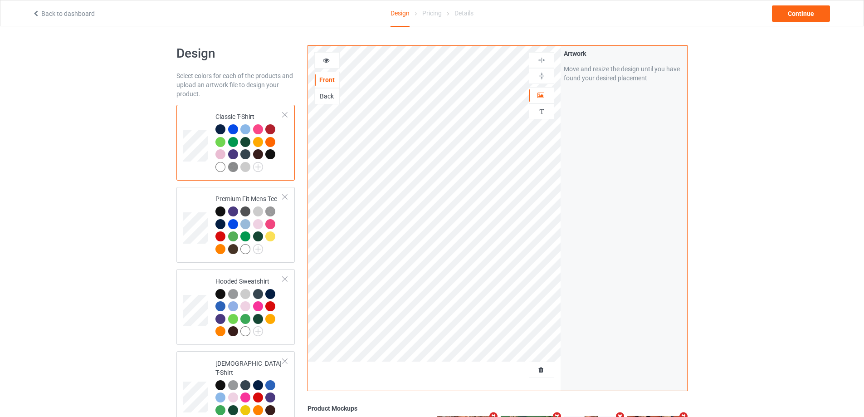
click at [529, 371] on div at bounding box center [434, 373] width 253 height 23
click at [536, 367] on span "Delete all designs" at bounding box center [521, 369] width 48 height 7
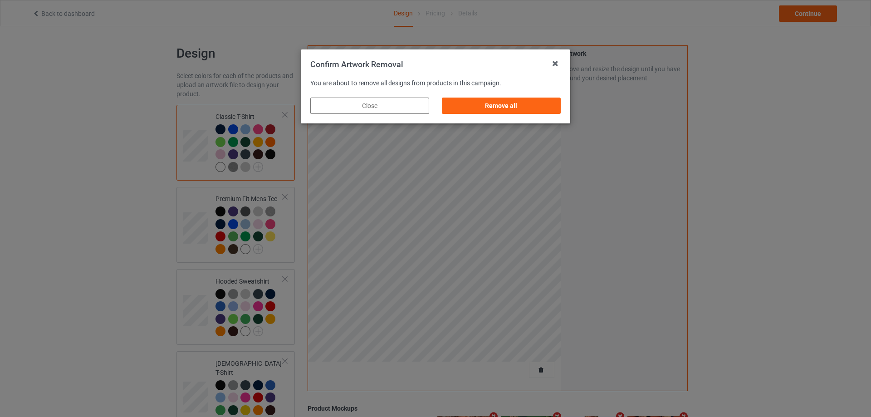
click at [541, 113] on div "Remove all" at bounding box center [501, 106] width 119 height 16
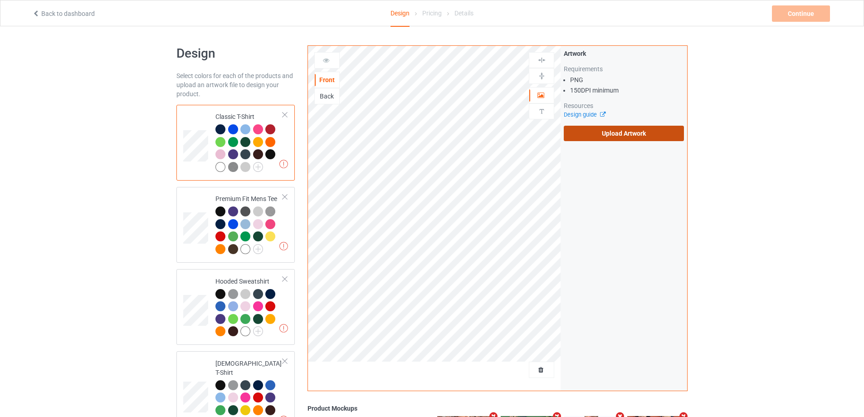
click at [609, 129] on label "Upload Artwork" at bounding box center [624, 133] width 120 height 15
click at [0, 0] on input "Upload Artwork" at bounding box center [0, 0] width 0 height 0
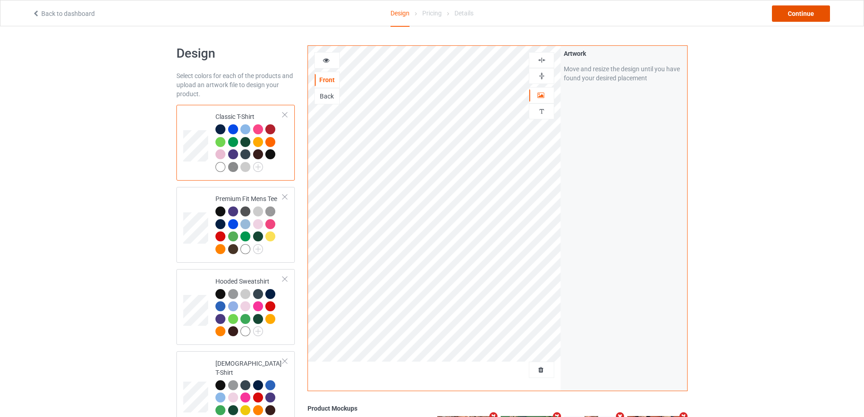
click at [803, 11] on div "Continue" at bounding box center [801, 13] width 58 height 16
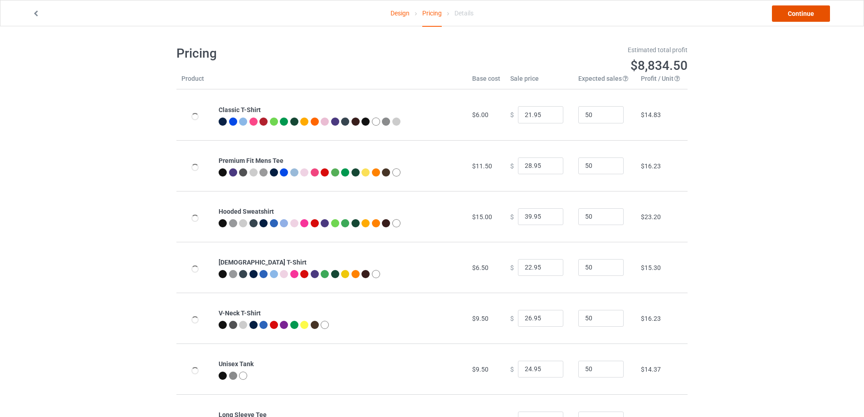
click at [803, 11] on link "Continue" at bounding box center [801, 13] width 58 height 16
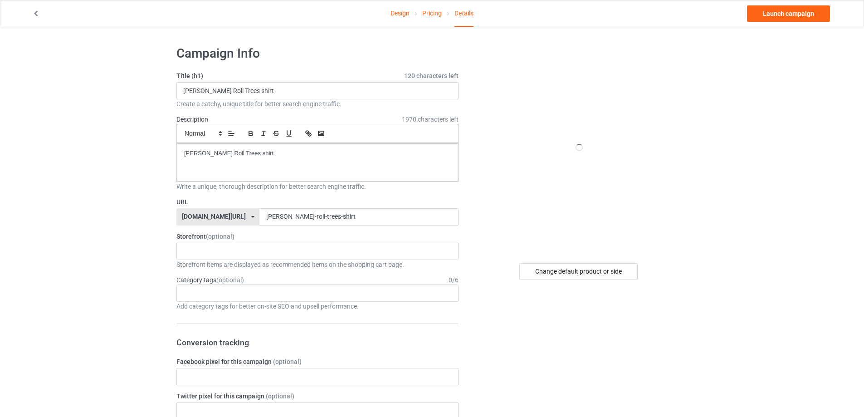
click at [284, 100] on div "Create a catchy, unique title for better search engine traffic." at bounding box center [317, 103] width 282 height 9
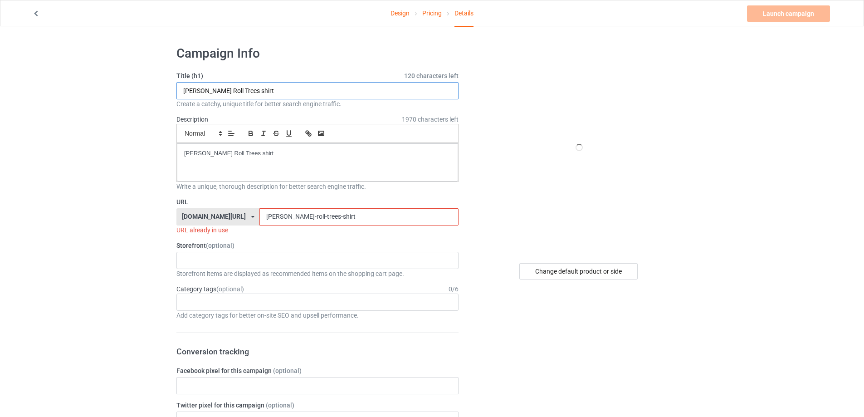
drag, startPoint x: 279, startPoint y: 89, endPoint x: 80, endPoint y: 91, distance: 198.7
paste input "Isn’t it [PERSON_NAME]"
type input "Isn’t it [PERSON_NAME] shirt"
drag, startPoint x: 273, startPoint y: 157, endPoint x: 116, endPoint y: 148, distance: 157.2
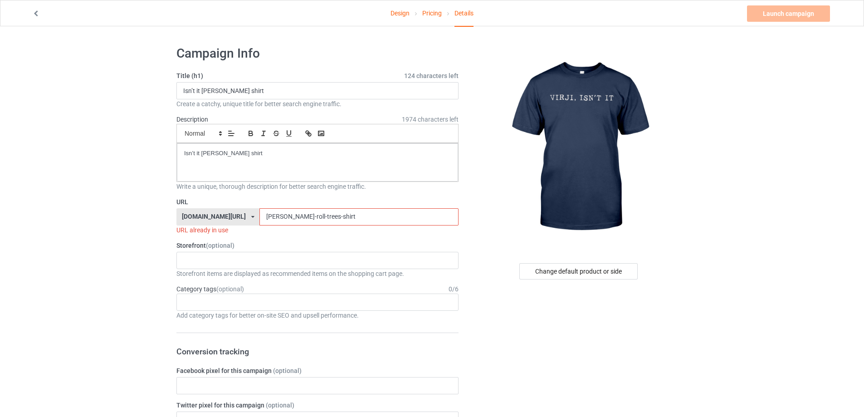
drag, startPoint x: 338, startPoint y: 214, endPoint x: 123, endPoint y: 217, distance: 215.1
paste input "isnt-it-[PERSON_NAME]"
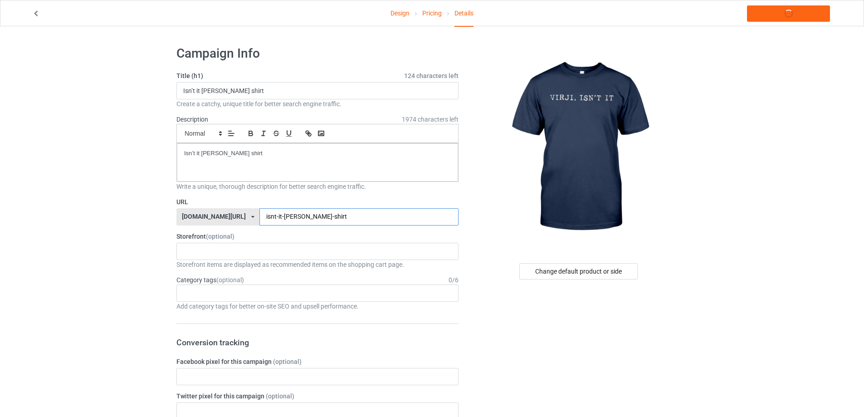
type input "isnt-it-[PERSON_NAME]-shirt"
drag, startPoint x: 263, startPoint y: 150, endPoint x: 136, endPoint y: 140, distance: 127.0
copy p "Isn’t it [PERSON_NAME] shirt"
click at [788, 15] on link "Launch campaign" at bounding box center [788, 13] width 83 height 16
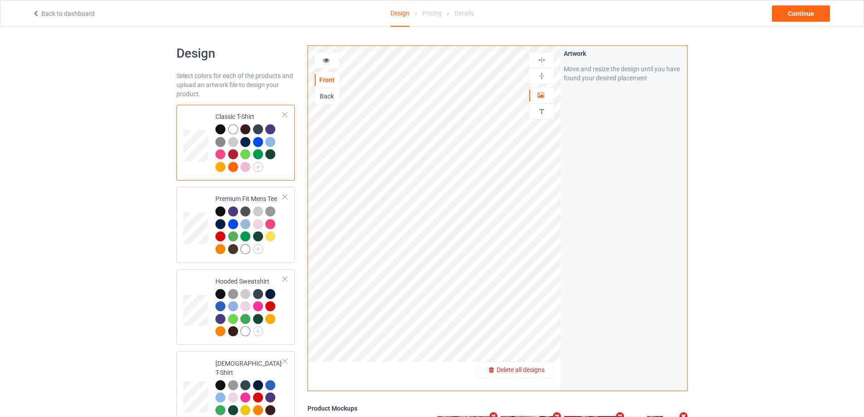
click at [536, 372] on span "Delete all designs" at bounding box center [521, 369] width 48 height 7
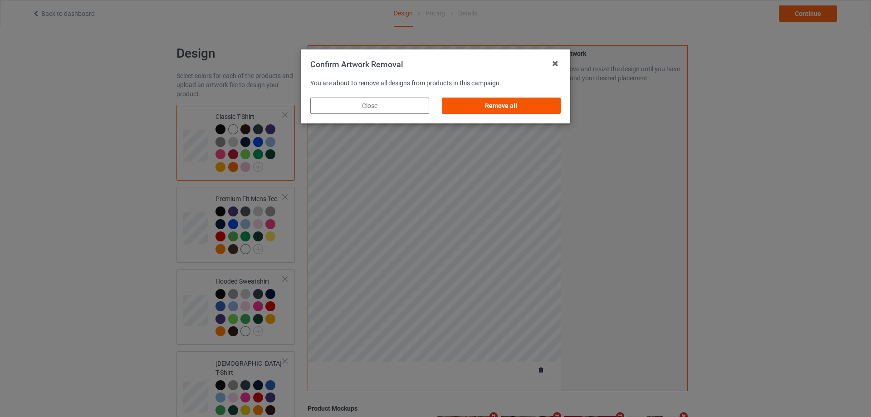
click at [537, 108] on div "Remove all" at bounding box center [501, 106] width 119 height 16
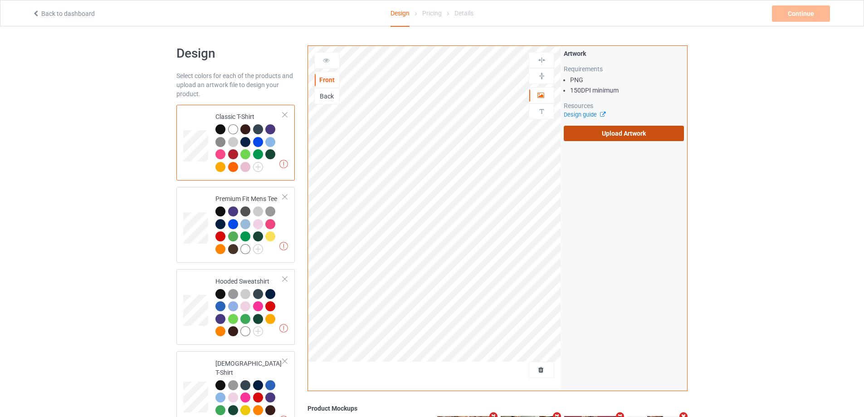
click at [626, 129] on label "Upload Artwork" at bounding box center [624, 133] width 120 height 15
click at [0, 0] on input "Upload Artwork" at bounding box center [0, 0] width 0 height 0
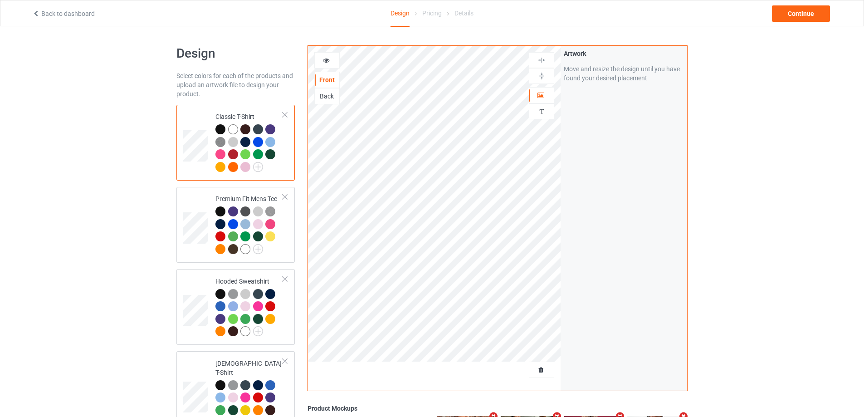
click at [789, 5] on div "Back to dashboard Design Pricing Details Continue" at bounding box center [432, 12] width 813 height 25
click at [788, 14] on div "Continue" at bounding box center [801, 13] width 58 height 16
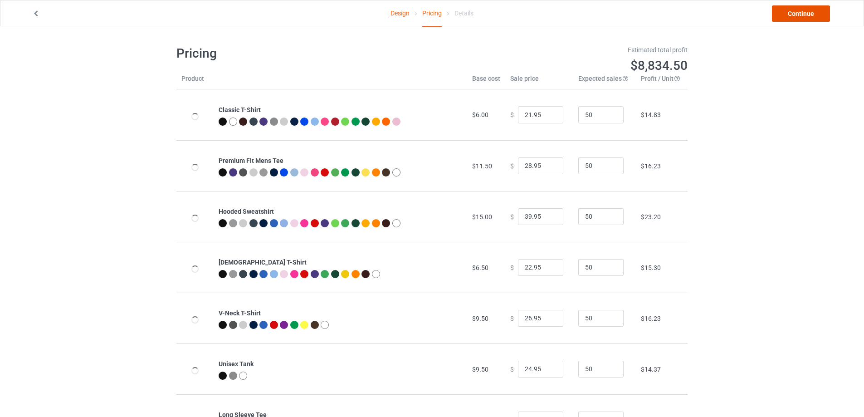
click at [788, 14] on link "Continue" at bounding box center [801, 13] width 58 height 16
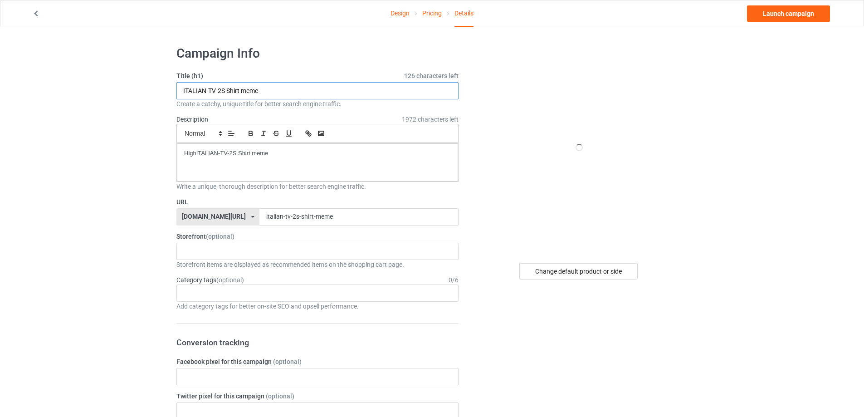
paste input "Let’s Get Jeffed Up shirt"
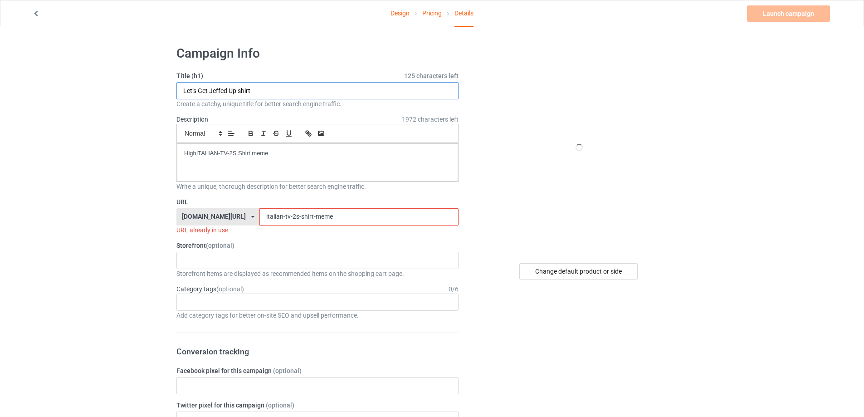
paste input "Let’s Get Jeffed Up shirt"
type input "Let’s Get Jeffed Up shirt"
drag, startPoint x: 173, startPoint y: 149, endPoint x: 216, endPoint y: 177, distance: 51.2
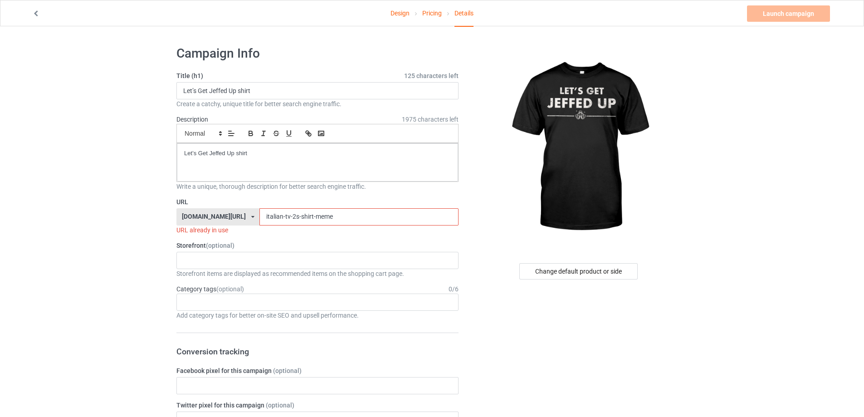
drag, startPoint x: 240, startPoint y: 204, endPoint x: 198, endPoint y: 209, distance: 42.5
paste input "lets-get-jeffed-up-shirt"
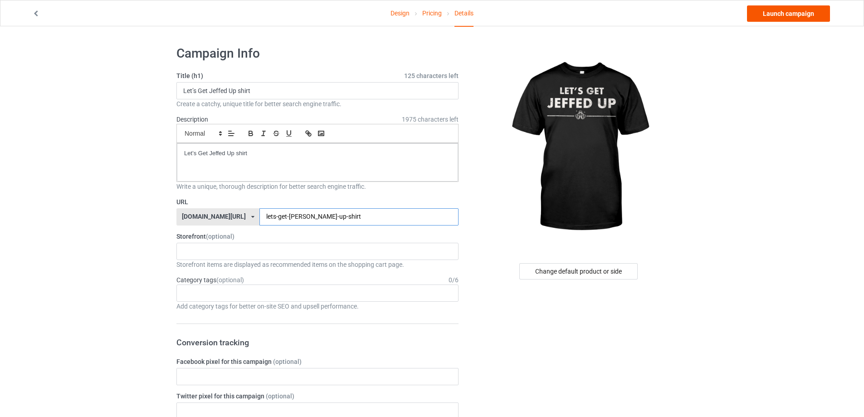
type input "lets-get-jeffed-up-shirt"
click at [795, 16] on link "Launch campaign" at bounding box center [788, 13] width 83 height 16
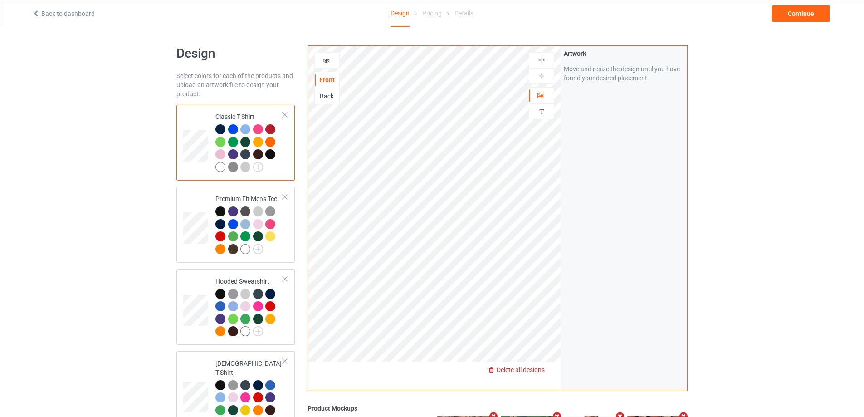
click at [537, 369] on span "Delete all designs" at bounding box center [521, 369] width 48 height 7
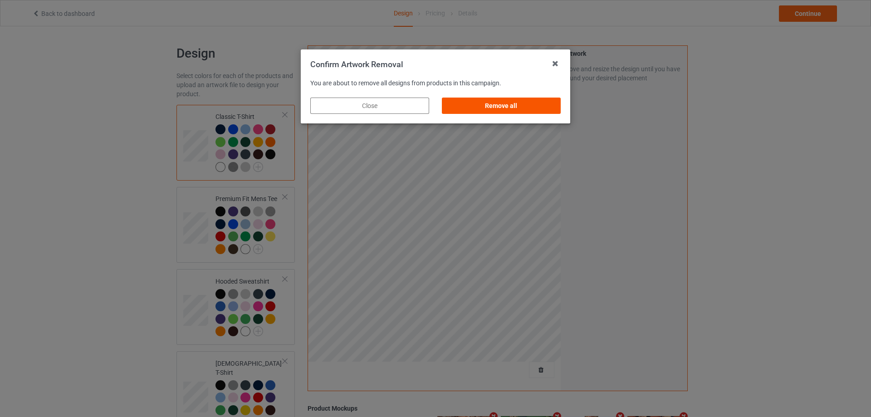
click at [532, 103] on div "Remove all" at bounding box center [501, 106] width 119 height 16
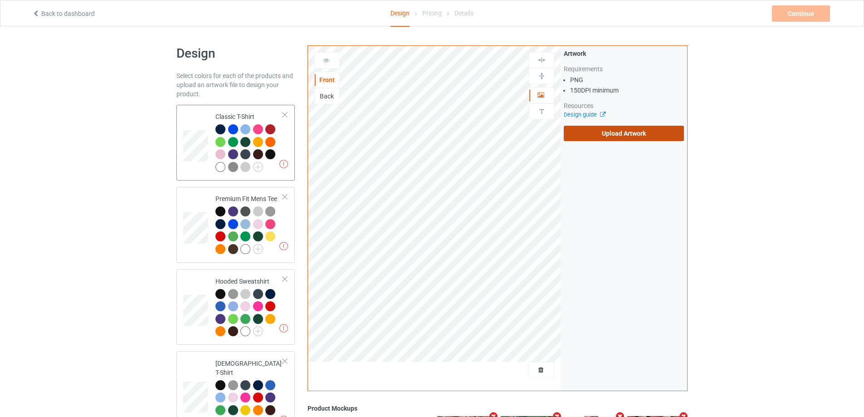
click at [600, 127] on label "Upload Artwork" at bounding box center [624, 133] width 120 height 15
click at [0, 0] on input "Upload Artwork" at bounding box center [0, 0] width 0 height 0
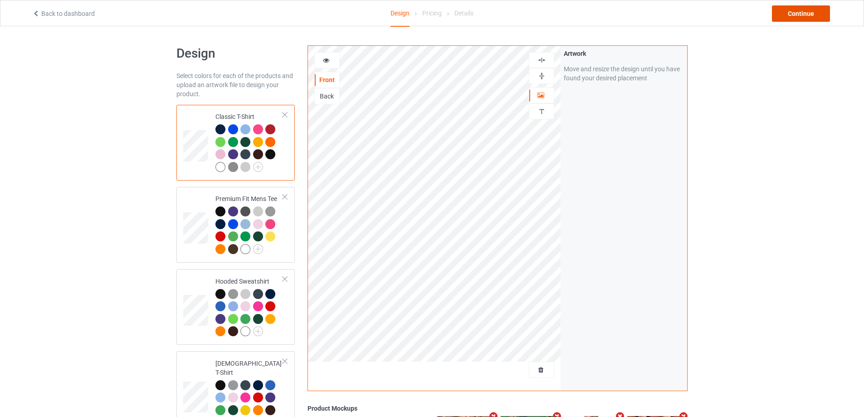
click at [808, 14] on div "Continue" at bounding box center [801, 13] width 58 height 16
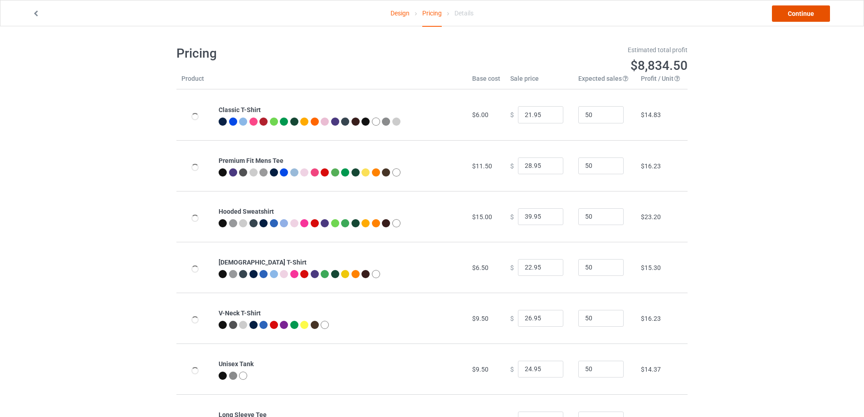
click at [808, 14] on link "Continue" at bounding box center [801, 13] width 58 height 16
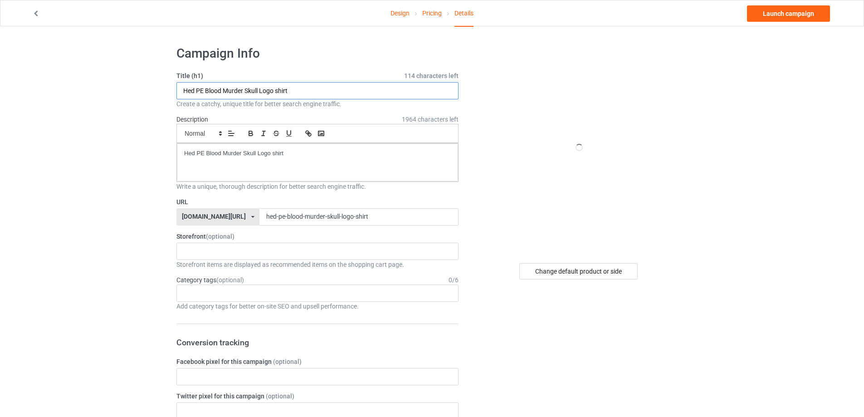
drag, startPoint x: 310, startPoint y: 90, endPoint x: 265, endPoint y: 140, distance: 67.2
paste input "Support Independent Media S"
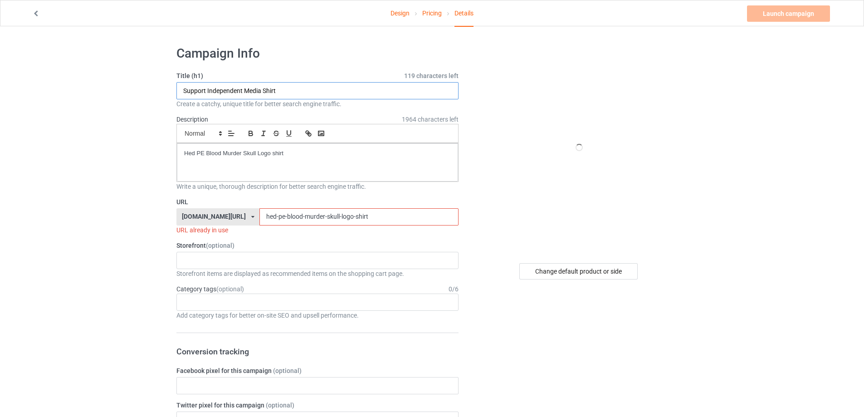
type input "Support Independent Media Shirt"
drag, startPoint x: 347, startPoint y: 171, endPoint x: 134, endPoint y: 142, distance: 214.7
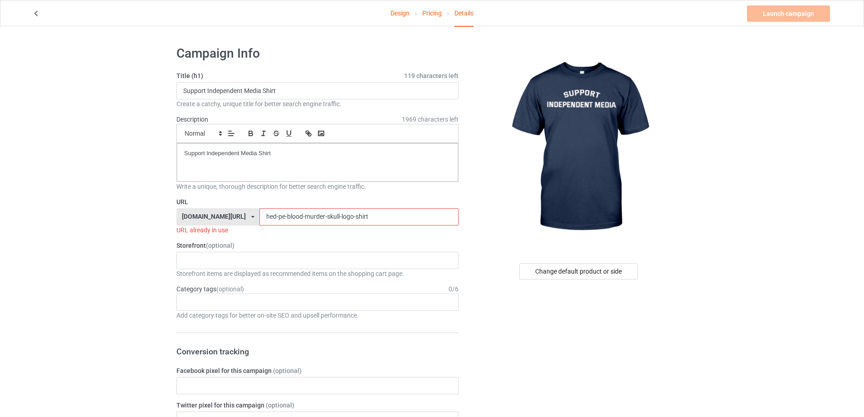
drag, startPoint x: 362, startPoint y: 217, endPoint x: 164, endPoint y: 216, distance: 198.7
paste input "support-independent-media"
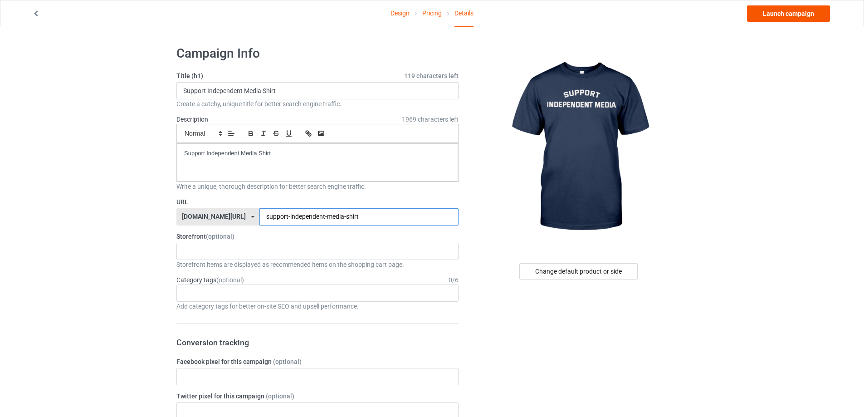
type input "support-independent-media-shirt"
click at [817, 8] on link "Launch campaign" at bounding box center [788, 13] width 83 height 16
